Goal: Complete application form

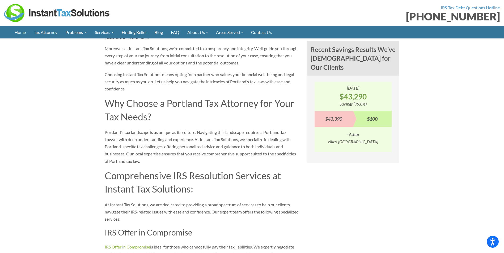
scroll to position [451, 0]
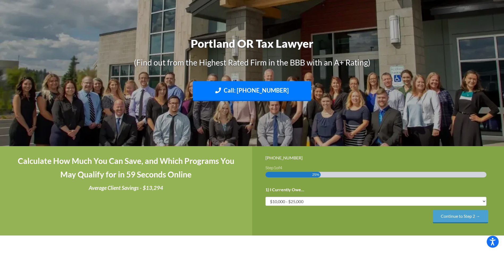
scroll to position [80, 0]
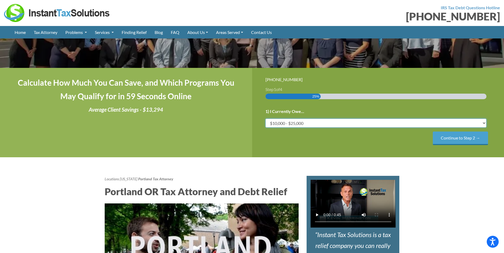
click at [484, 123] on select "Less than $10,000 $10,000 - $25,000 $25,000 - $50,000 $50,000 - $75,000 $75,000+" at bounding box center [375, 123] width 221 height 9
select select "25-50"
click at [265, 119] on select "Less than $10,000 $10,000 - $25,000 $25,000 - $50,000 $50,000 - $75,000 $75,000+" at bounding box center [375, 123] width 221 height 9
click at [454, 140] on input "Continue to Step 2 →" at bounding box center [460, 139] width 55 height 14
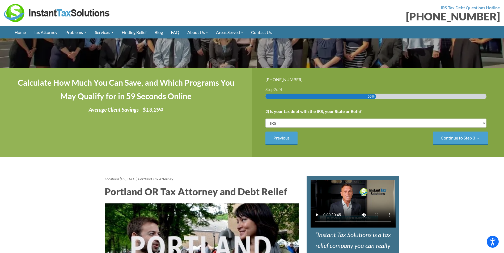
scroll to position [0, 0]
click at [484, 122] on select "IRS State Both IRS and State" at bounding box center [375, 123] width 221 height 9
select select "Both IRS and State"
click at [265, 119] on select "IRS State Both IRS and State" at bounding box center [375, 123] width 221 height 9
click at [445, 137] on input "Continue to Step 3 →" at bounding box center [460, 139] width 55 height 14
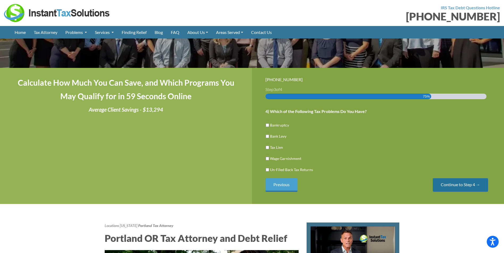
click at [451, 183] on input "Continue to Step 4 →" at bounding box center [460, 185] width 55 height 14
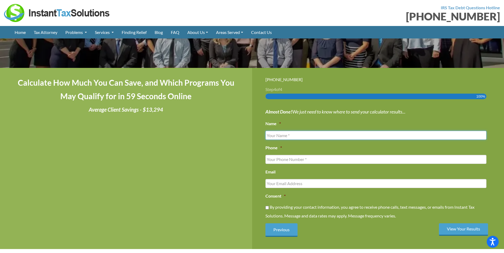
click at [316, 135] on input "Name *" at bounding box center [375, 135] width 221 height 9
type input "Kimberly Sue Wheeler"
type input "5037999817"
type input "kimberlyswheeler@me.com"
type input "(503) 799-9817"
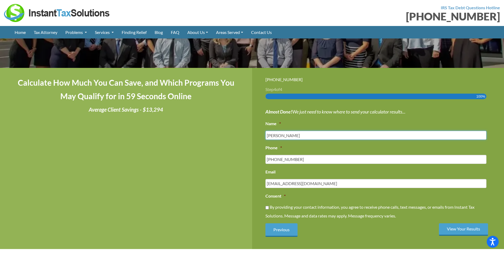
scroll to position [106, 0]
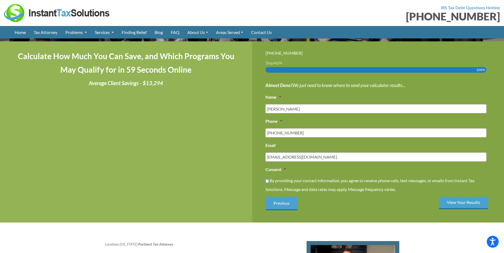
click at [267, 181] on input "By providing your contact information, you agree to receive phone calls, text m…" at bounding box center [266, 181] width 3 height 9
checkbox input "true"
click at [463, 203] on input "View Your Results" at bounding box center [463, 203] width 49 height 12
